Goal: Task Accomplishment & Management: Manage account settings

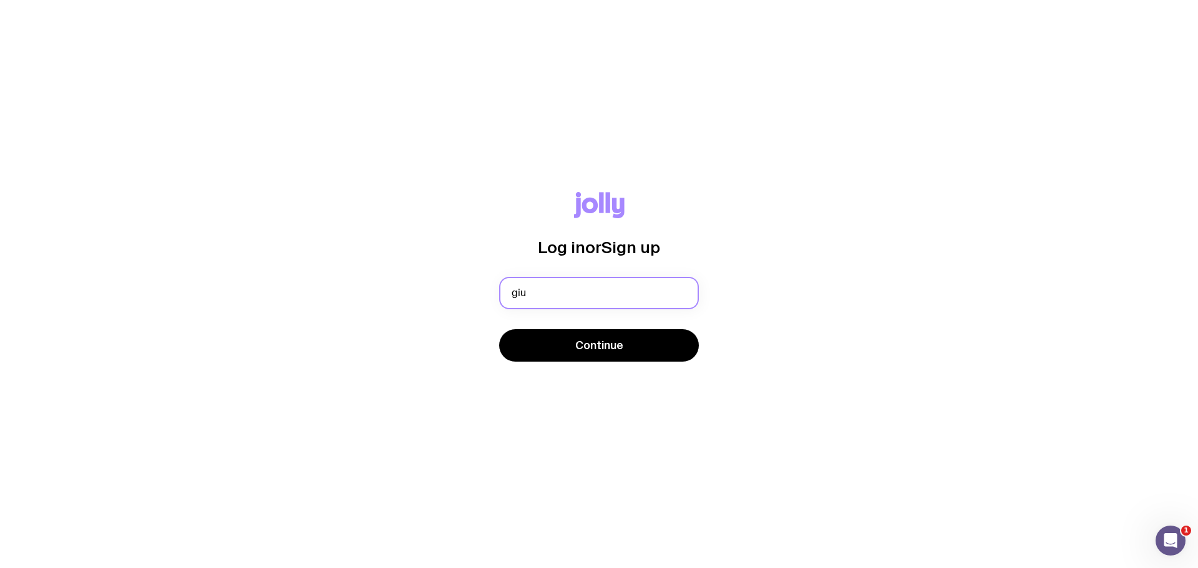
type input "[EMAIL_ADDRESS][DOMAIN_NAME]"
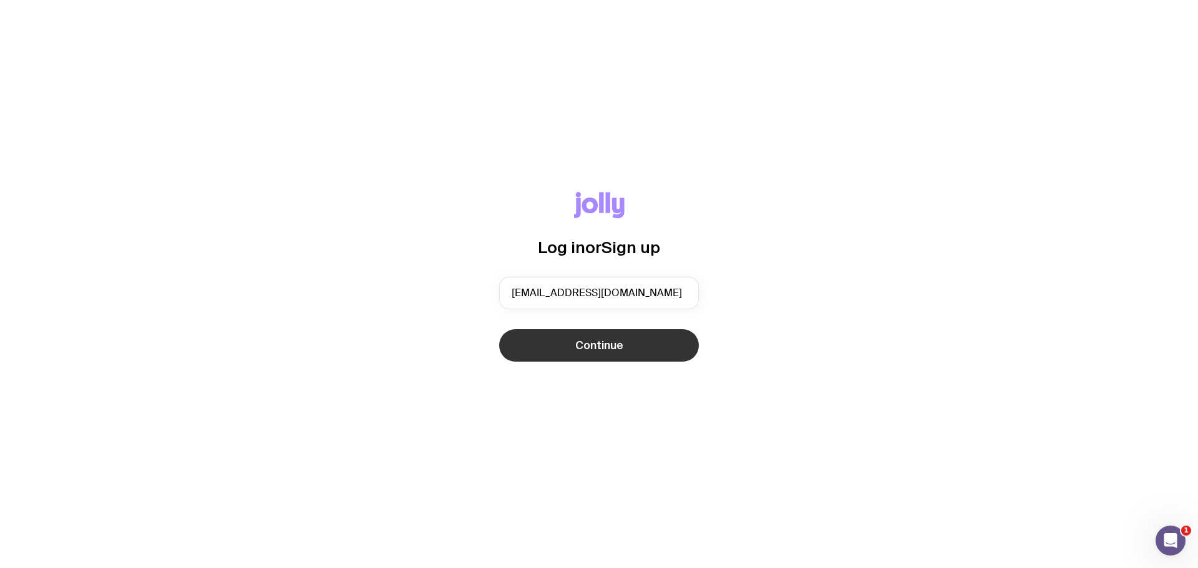
click at [590, 338] on span "Continue" at bounding box center [599, 345] width 48 height 15
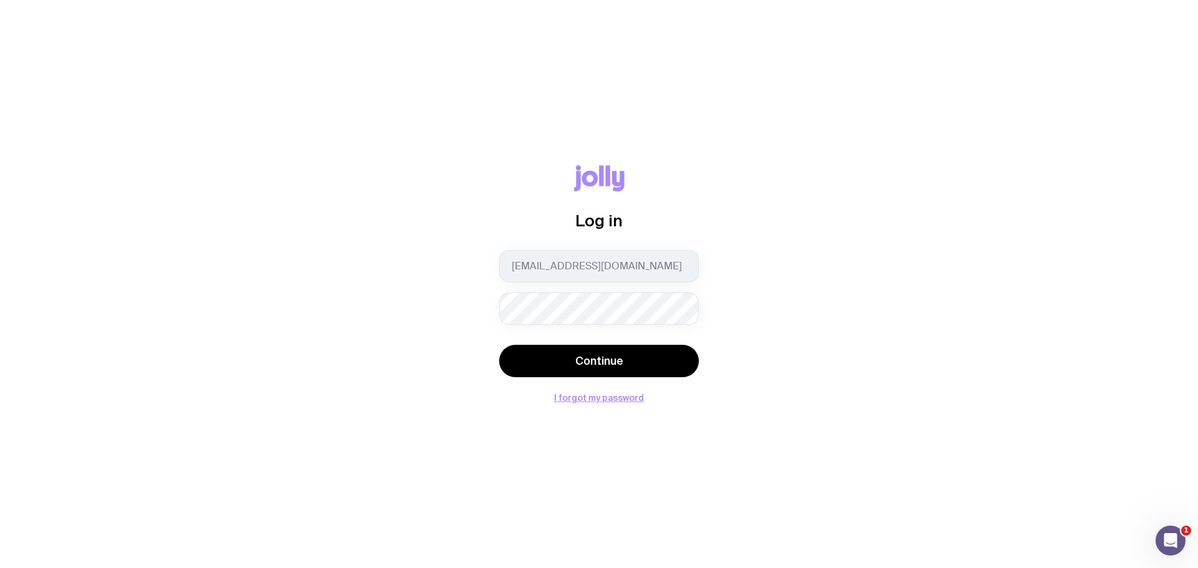
click at [499, 345] on button "Continue" at bounding box center [599, 361] width 200 height 32
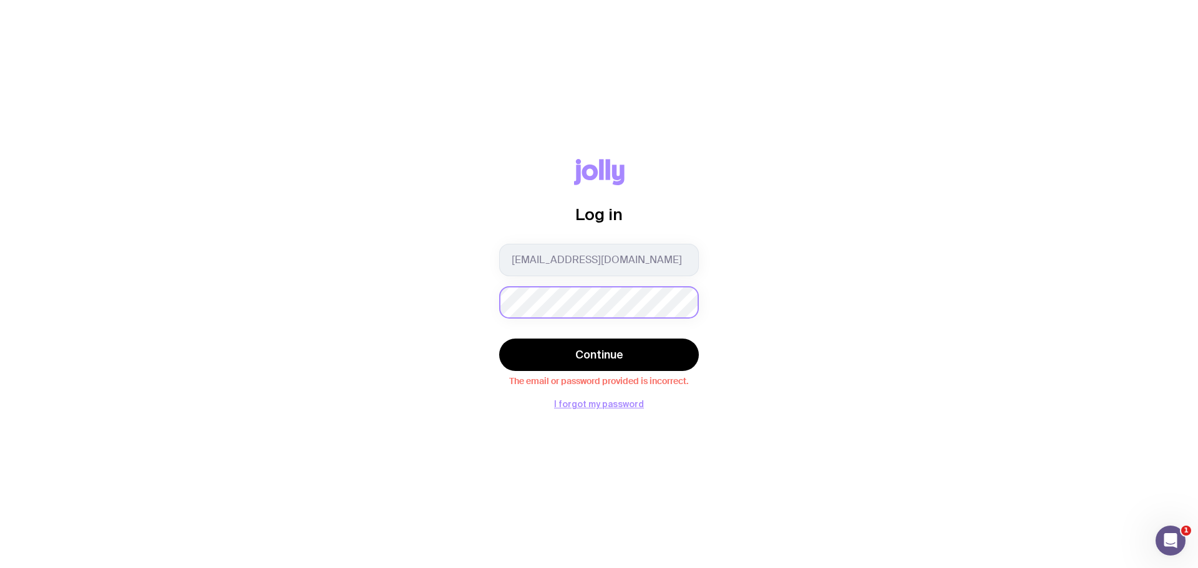
click at [495, 296] on div "Log in [EMAIL_ADDRESS][DOMAIN_NAME] Continue The email or password provided is …" at bounding box center [599, 284] width 1138 height 250
click at [499, 339] on button "Continue" at bounding box center [599, 355] width 200 height 32
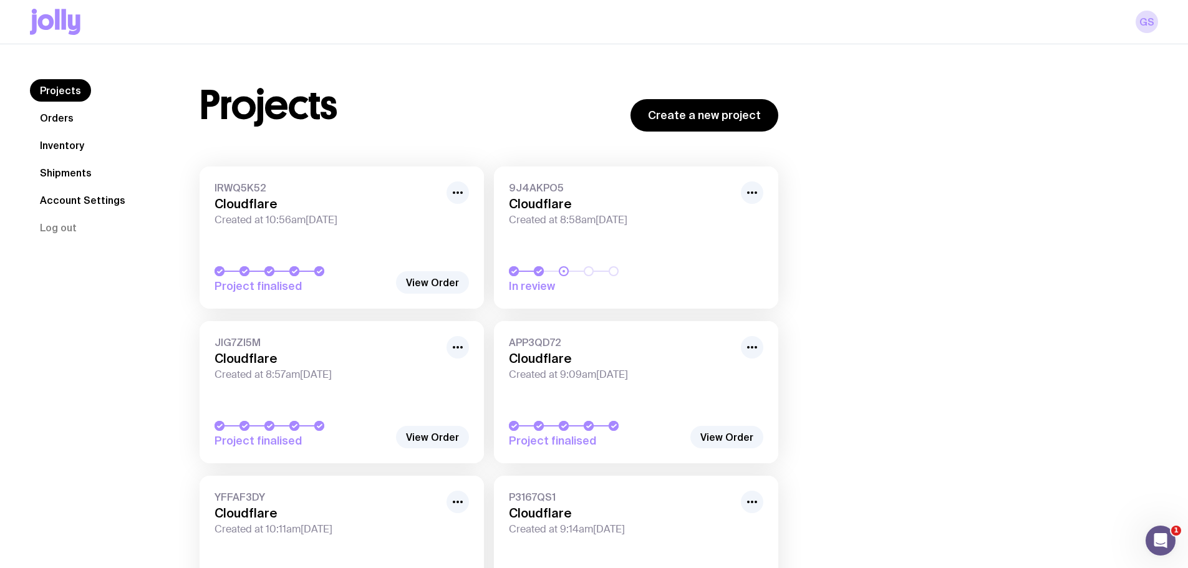
click at [69, 123] on link "Orders" at bounding box center [57, 118] width 54 height 22
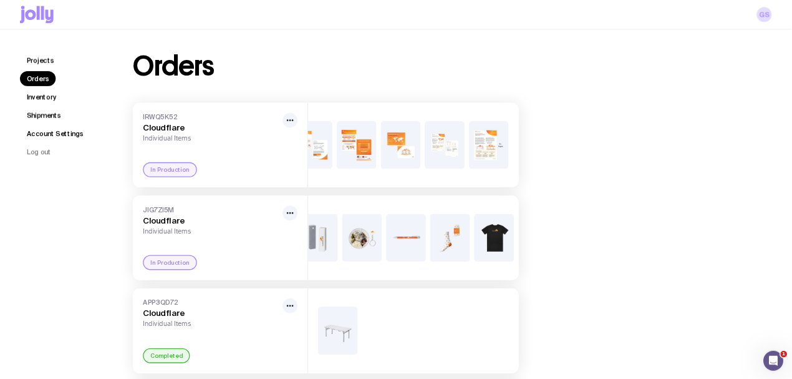
scroll to position [0, 170]
click at [386, 379] on div "JIG7ZI5M Cloudflare Individual Items In Production" at bounding box center [331, 356] width 262 height 127
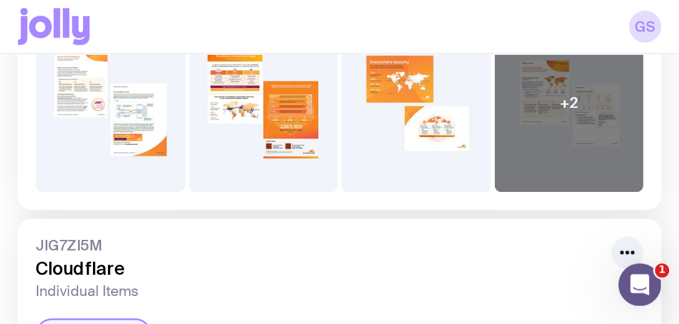
scroll to position [275, 0]
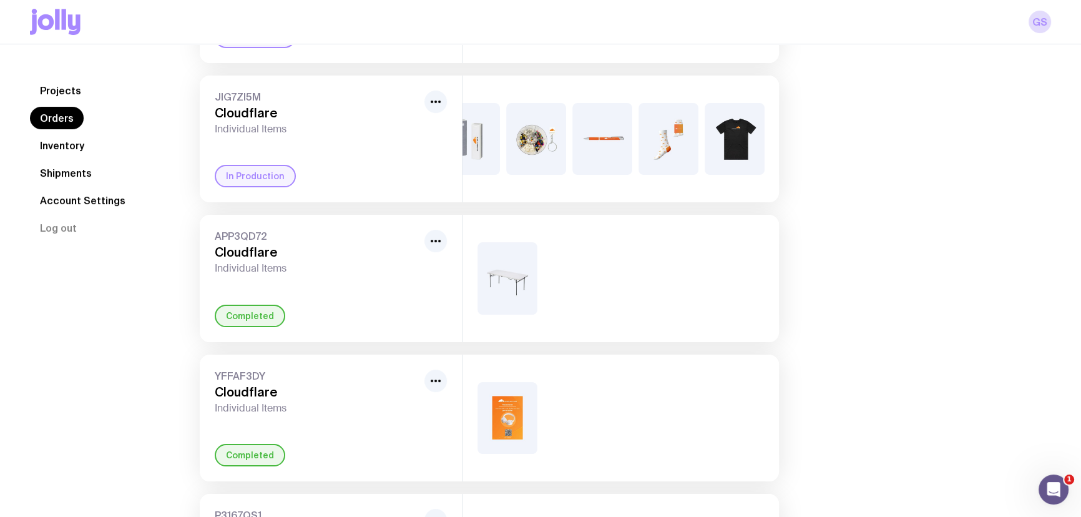
scroll to position [104, 0]
